Goal: Complete application form

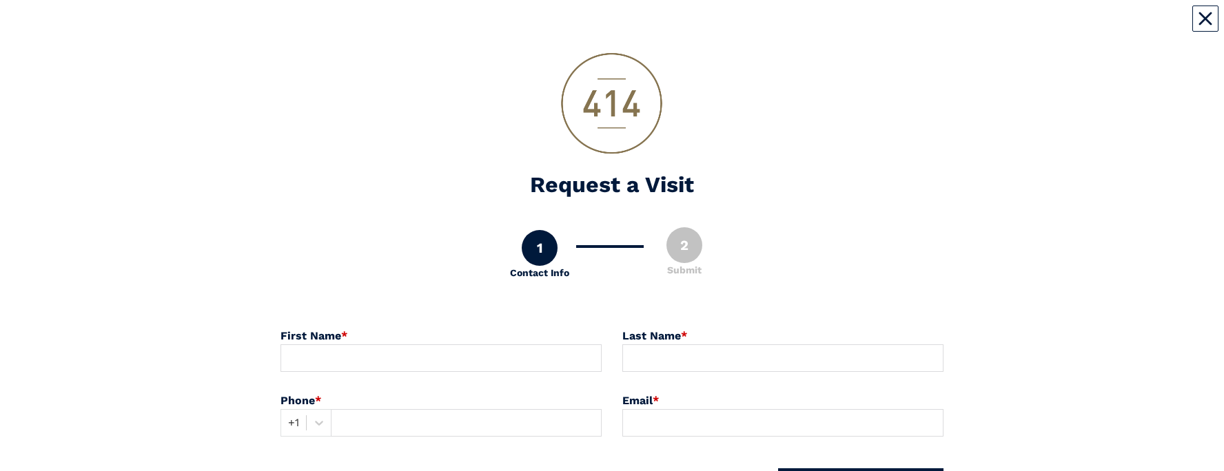
scroll to position [127, 0]
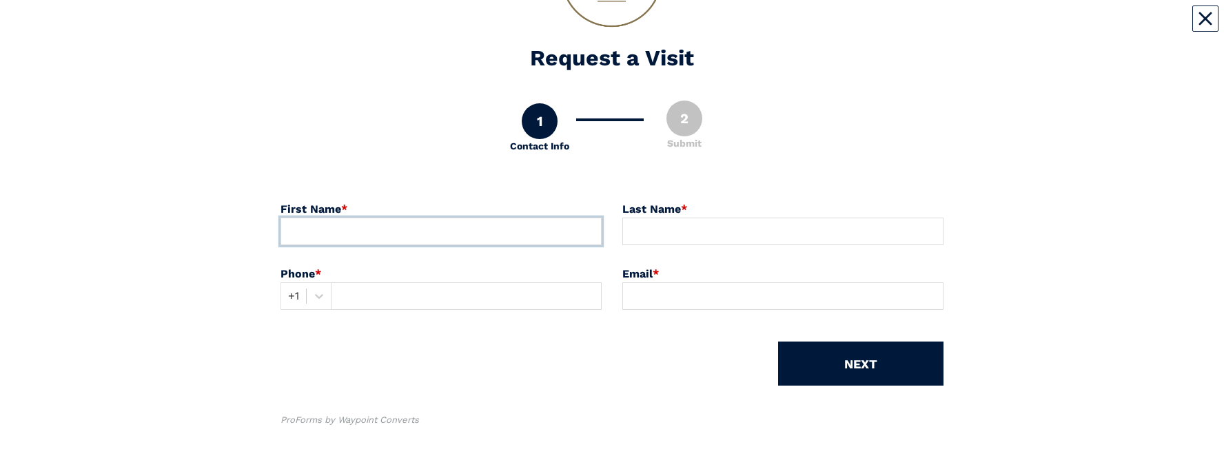
click at [505, 27] on input at bounding box center [440, 232] width 321 height 28
type input "[PERSON_NAME]"
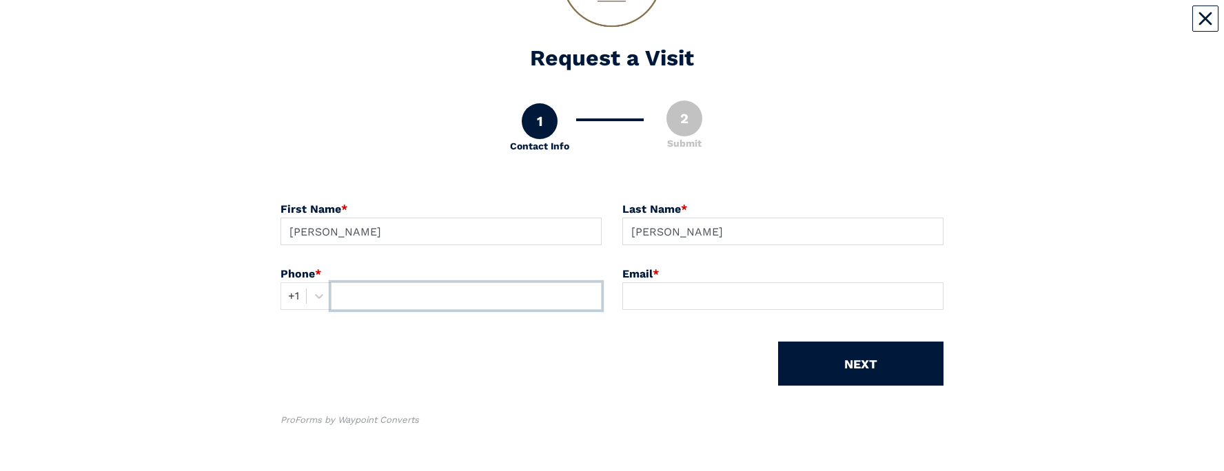
type input "4437985869"
type input "[PERSON_NAME][EMAIL_ADDRESS][DOMAIN_NAME]"
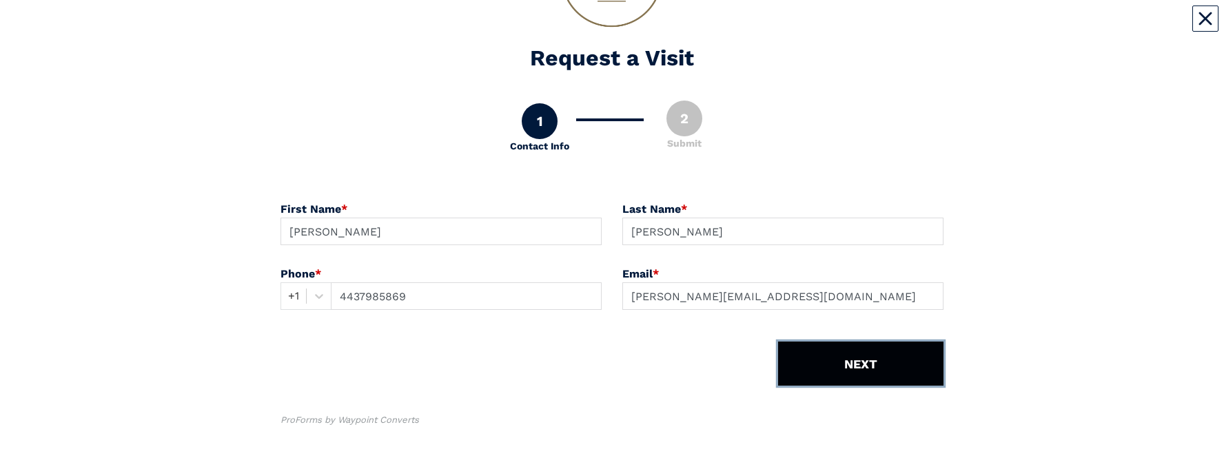
click at [916, 27] on button "NEXT" at bounding box center [860, 364] width 165 height 44
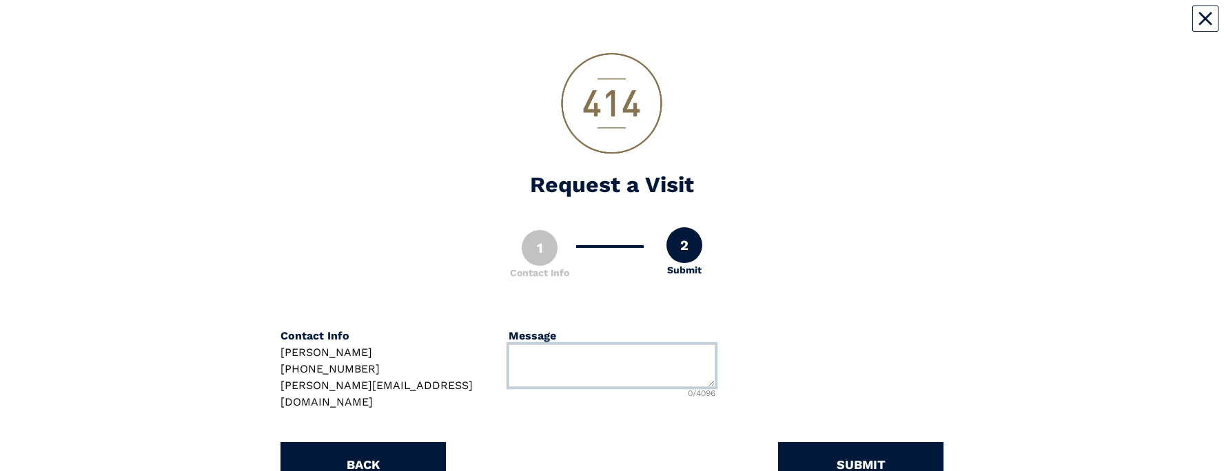
click at [655, 27] on textarea at bounding box center [612, 366] width 207 height 43
type textarea "I"
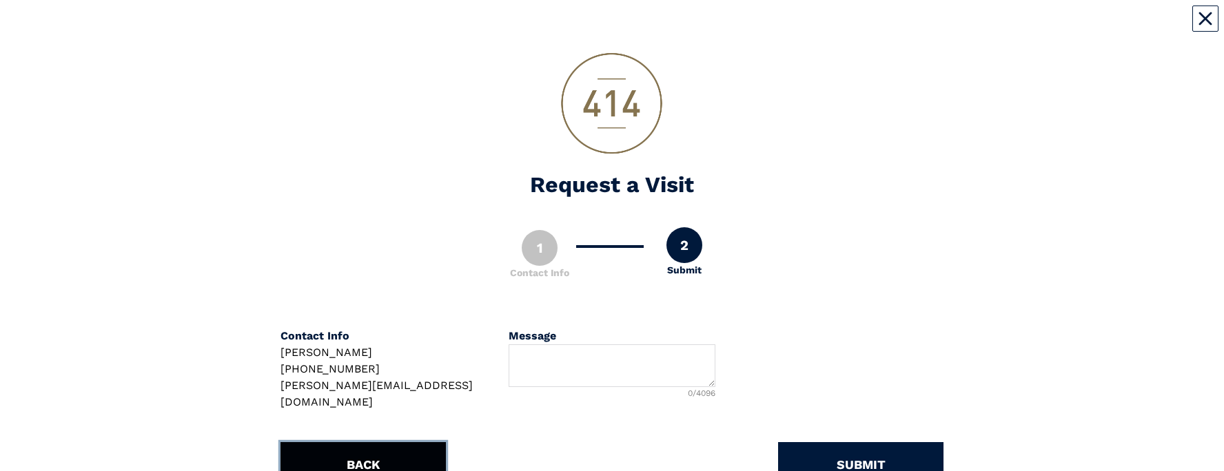
click at [389, 27] on button "BACK" at bounding box center [362, 464] width 165 height 44
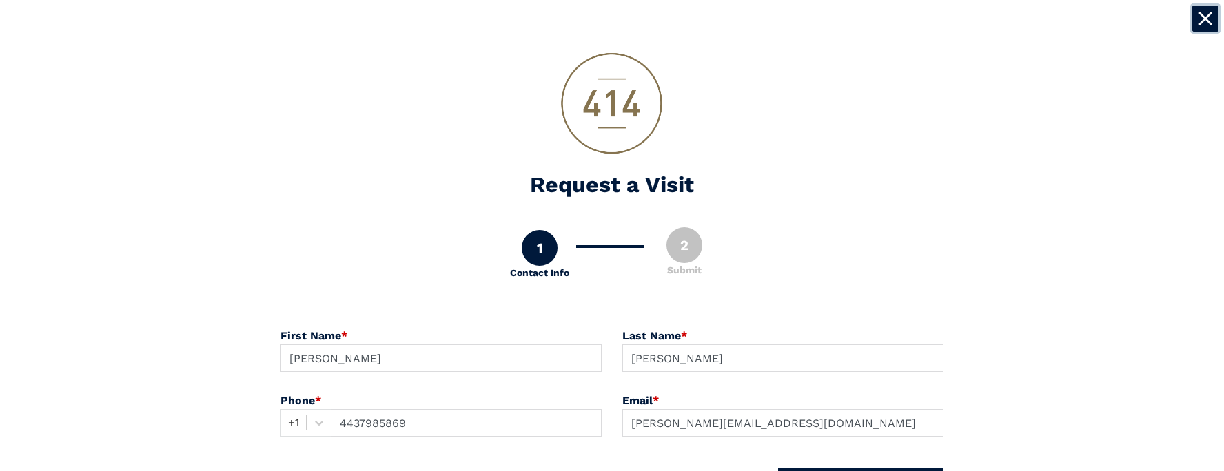
click at [1211, 19] on button "Close" at bounding box center [1205, 19] width 26 height 26
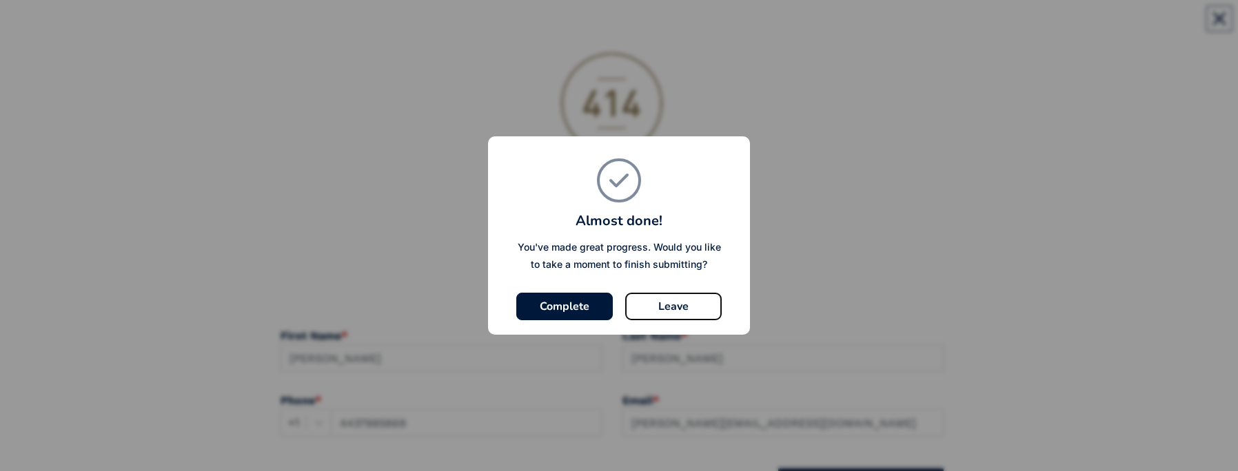
click at [657, 27] on button "Leave" at bounding box center [673, 307] width 96 height 28
